Goal: Information Seeking & Learning: Learn about a topic

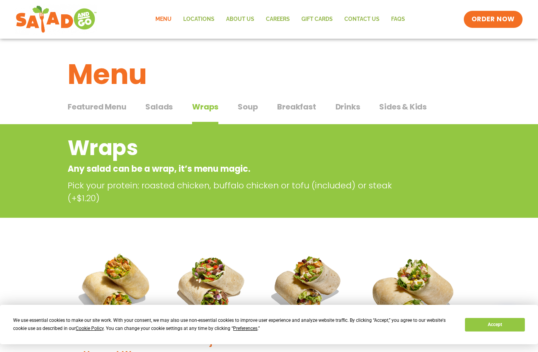
click at [97, 107] on span "Featured Menu" at bounding box center [97, 107] width 58 height 12
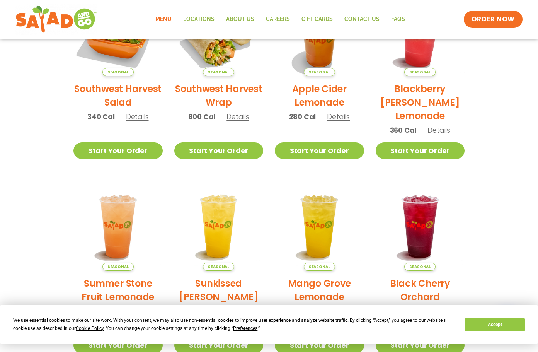
scroll to position [77, 0]
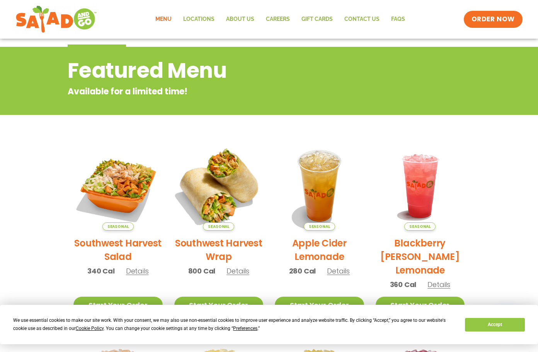
click at [240, 206] on img at bounding box center [218, 185] width 105 height 105
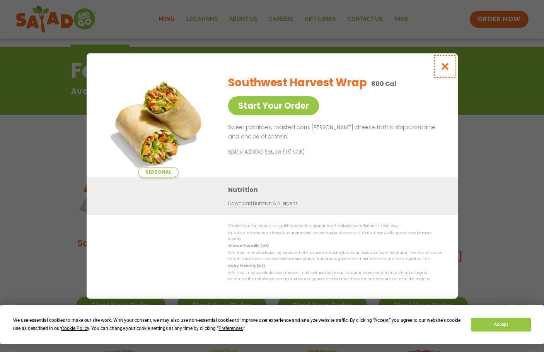
click at [449, 70] on icon "Close modal" at bounding box center [445, 66] width 10 height 8
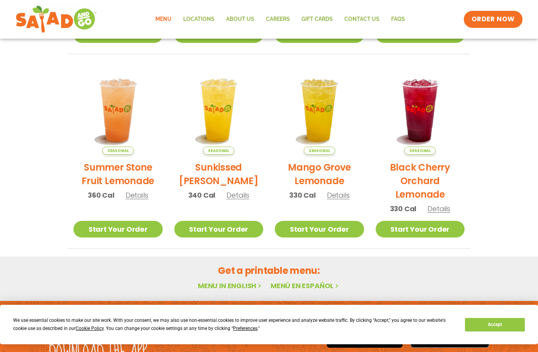
scroll to position [348, 0]
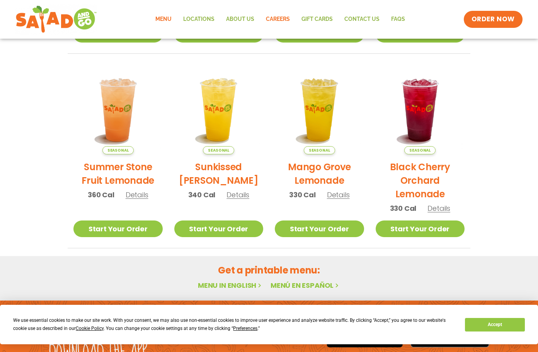
click at [276, 19] on link "Careers" at bounding box center [278, 19] width 36 height 18
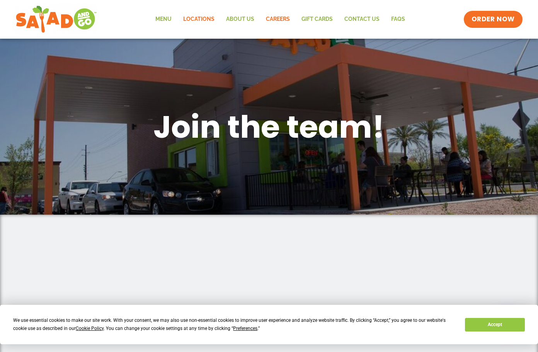
click at [192, 19] on link "Locations" at bounding box center [198, 19] width 43 height 18
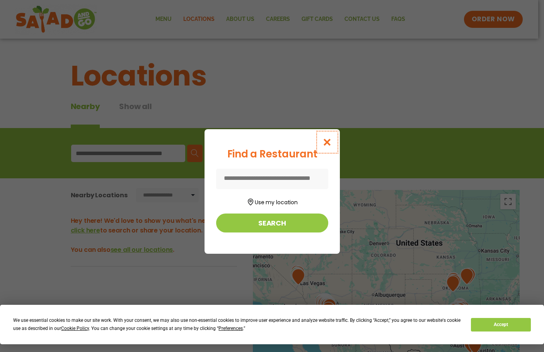
click at [322, 140] on button "Close modal" at bounding box center [326, 142] width 25 height 26
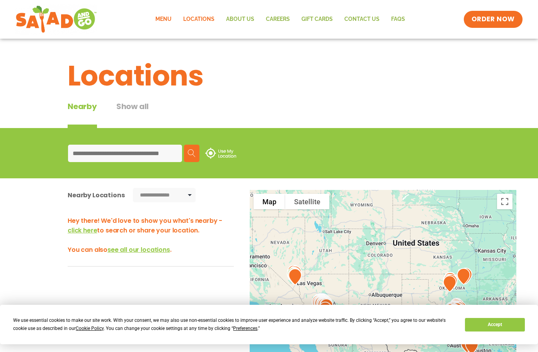
click at [174, 25] on link "Menu" at bounding box center [164, 19] width 28 height 18
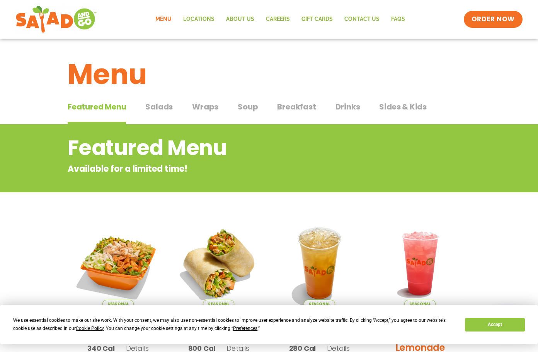
click at [162, 108] on span "Salads" at bounding box center [158, 107] width 27 height 12
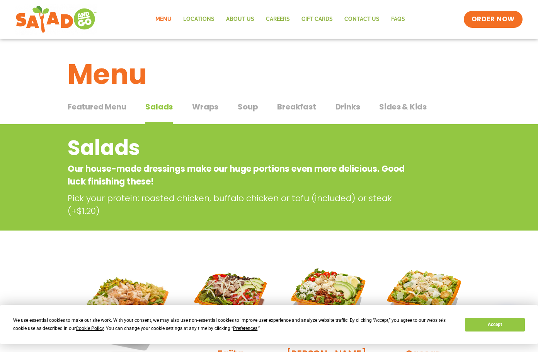
click at [281, 106] on span "Breakfast" at bounding box center [296, 107] width 39 height 12
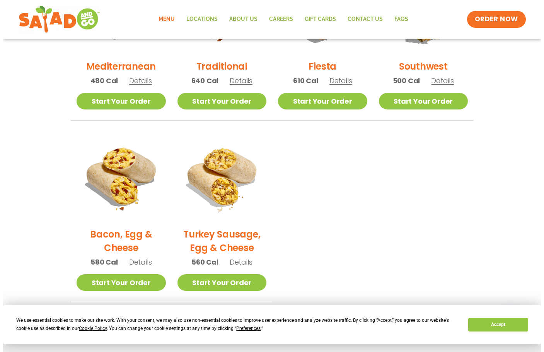
scroll to position [309, 0]
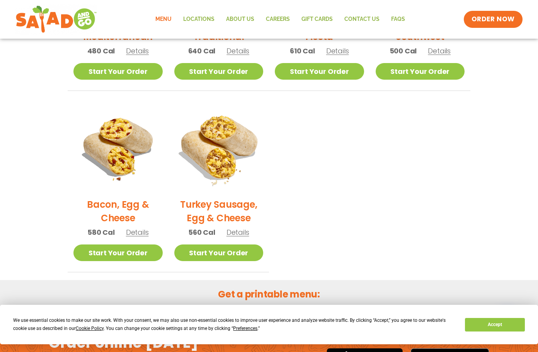
click at [236, 155] on img at bounding box center [218, 147] width 105 height 105
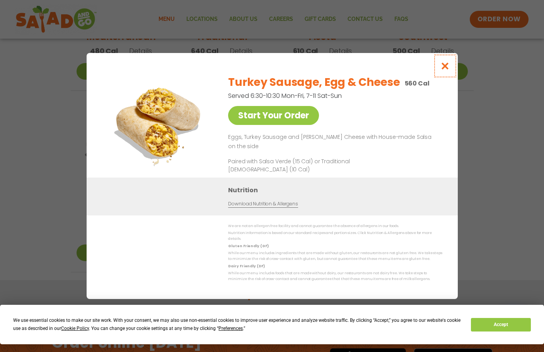
drag, startPoint x: 446, startPoint y: 71, endPoint x: 446, endPoint y: 96, distance: 24.7
click at [446, 70] on icon "Close modal" at bounding box center [445, 66] width 10 height 8
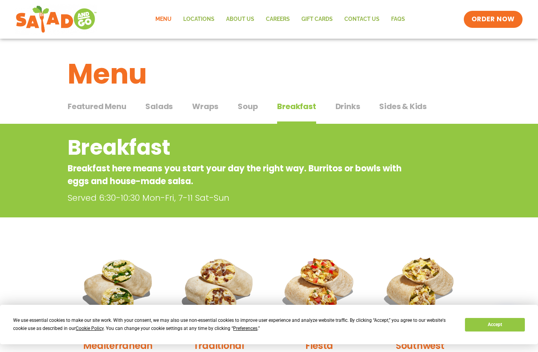
scroll to position [0, 0]
click at [260, 110] on div "Featured Menu Featured Menu Salads Salads Wraps Wraps Soup Soup Breakfast Break…" at bounding box center [269, 111] width 403 height 26
click at [254, 111] on span "Soup" at bounding box center [248, 107] width 20 height 12
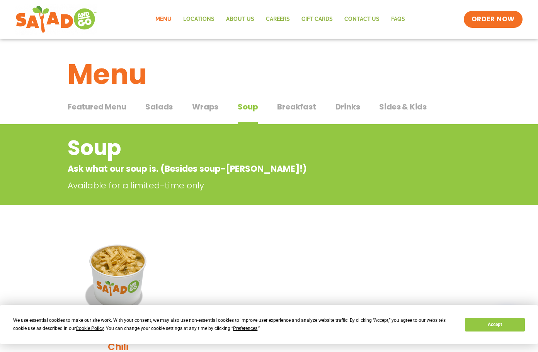
click at [217, 112] on button "Wraps Wraps" at bounding box center [205, 113] width 26 height 24
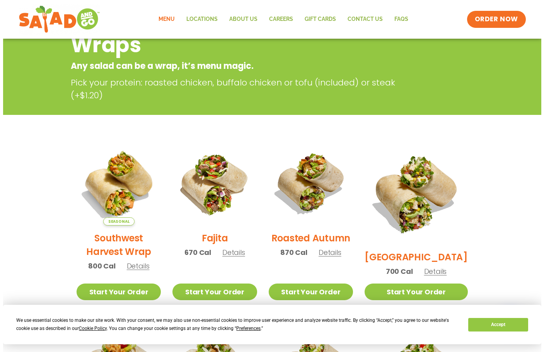
scroll to position [116, 0]
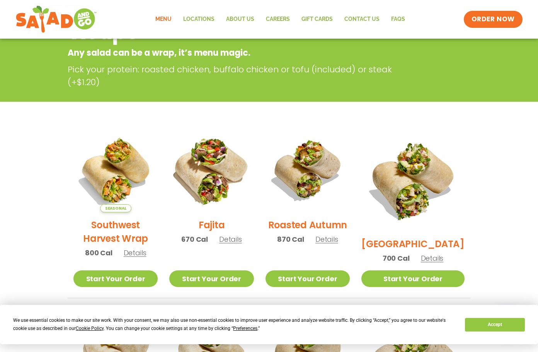
click at [226, 169] on img at bounding box center [211, 170] width 99 height 99
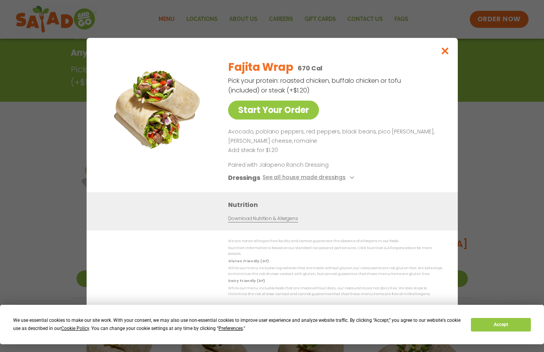
click at [498, 134] on div "Start Your Order Fajita Wrap 670 Cal Pick your protein: roasted chicken, buffal…" at bounding box center [272, 176] width 544 height 352
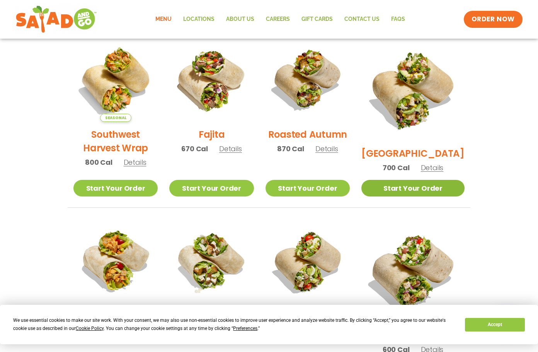
scroll to position [317, 0]
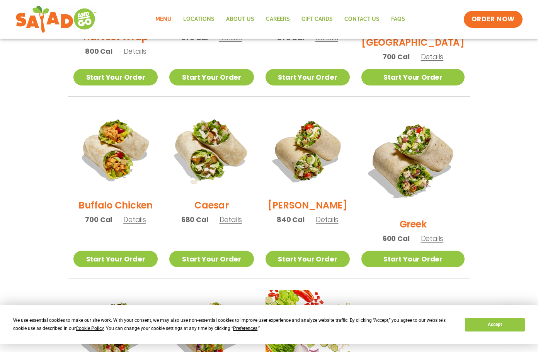
click at [223, 160] on img at bounding box center [211, 150] width 99 height 99
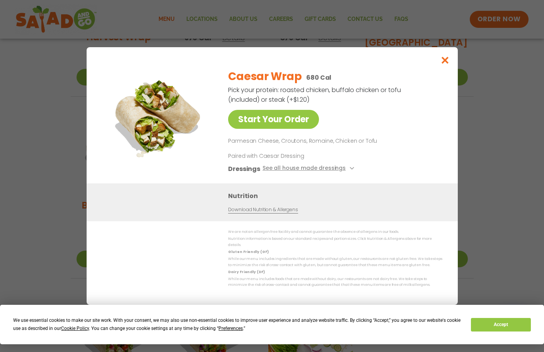
click at [486, 110] on div "Start Your Order Caesar Wrap 680 Cal Pick your protein: roasted chicken, buffal…" at bounding box center [272, 176] width 544 height 352
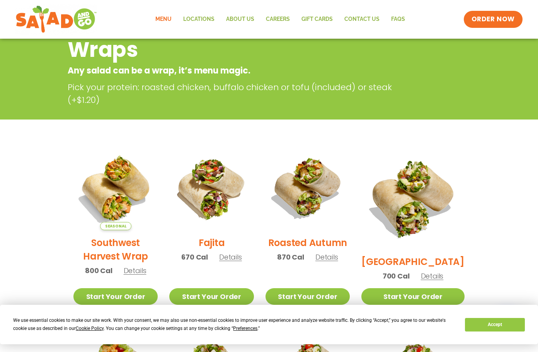
scroll to position [0, 0]
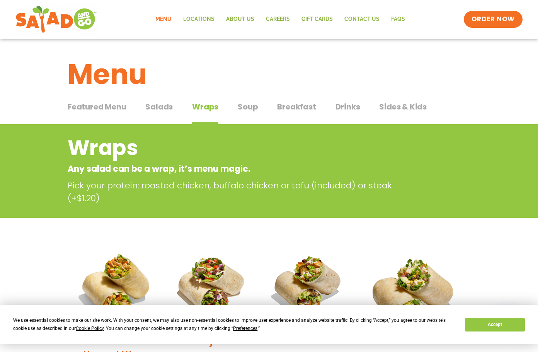
click at [165, 113] on button "Salads Salads" at bounding box center [158, 113] width 27 height 24
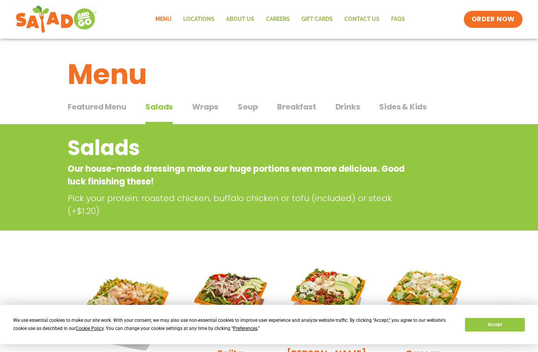
click at [94, 107] on span "Featured Menu" at bounding box center [97, 107] width 58 height 12
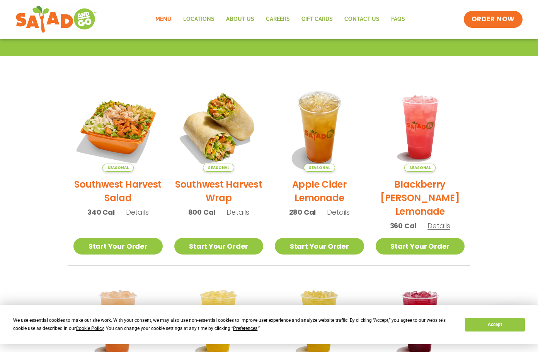
scroll to position [106, 0]
